Goal: Navigation & Orientation: Find specific page/section

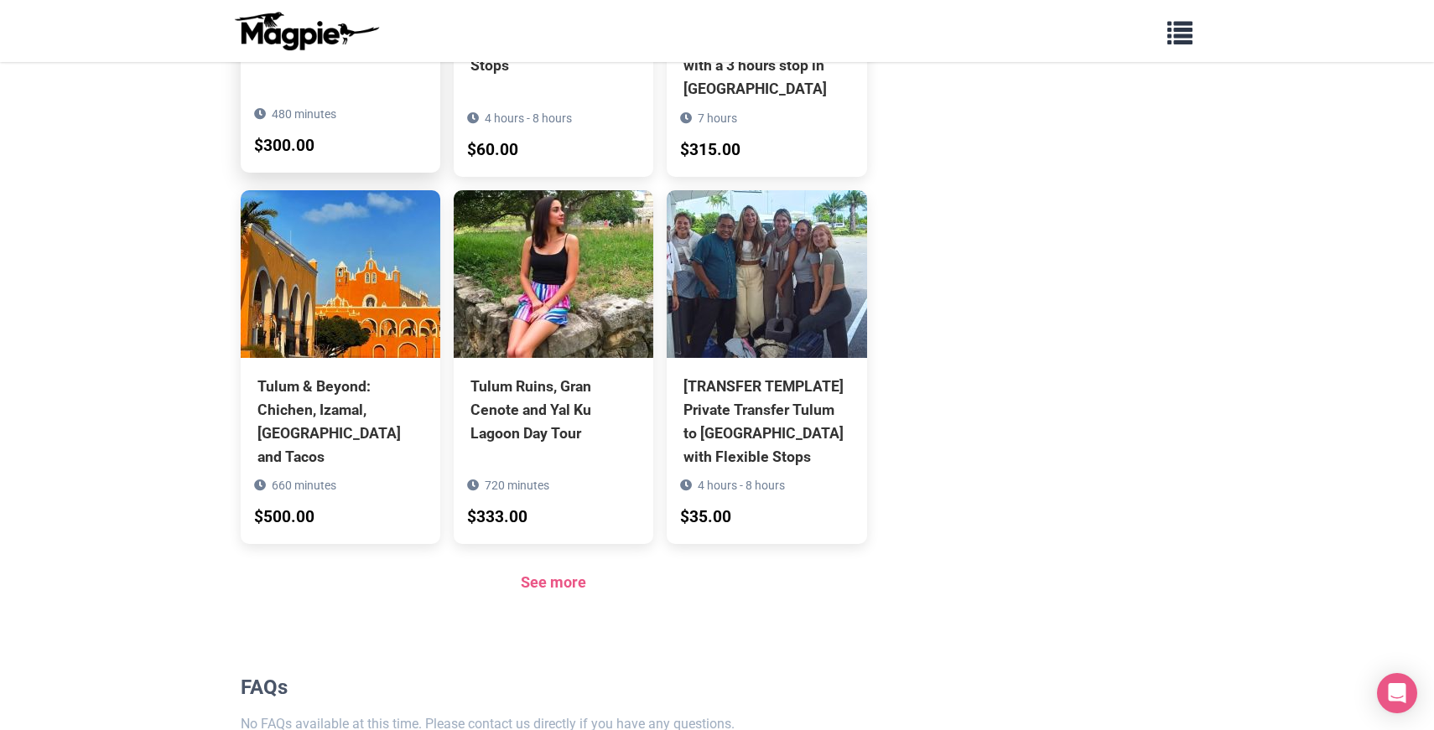
scroll to position [1076, 0]
click at [543, 576] on section "Products Tulum Jungle Monkey Sanctuary Adventure 480 minutes $300.00 Private Tr…" at bounding box center [554, 190] width 626 height 865
click at [553, 574] on link "See more" at bounding box center [553, 583] width 65 height 18
